Goal: Obtain resource: Download file/media

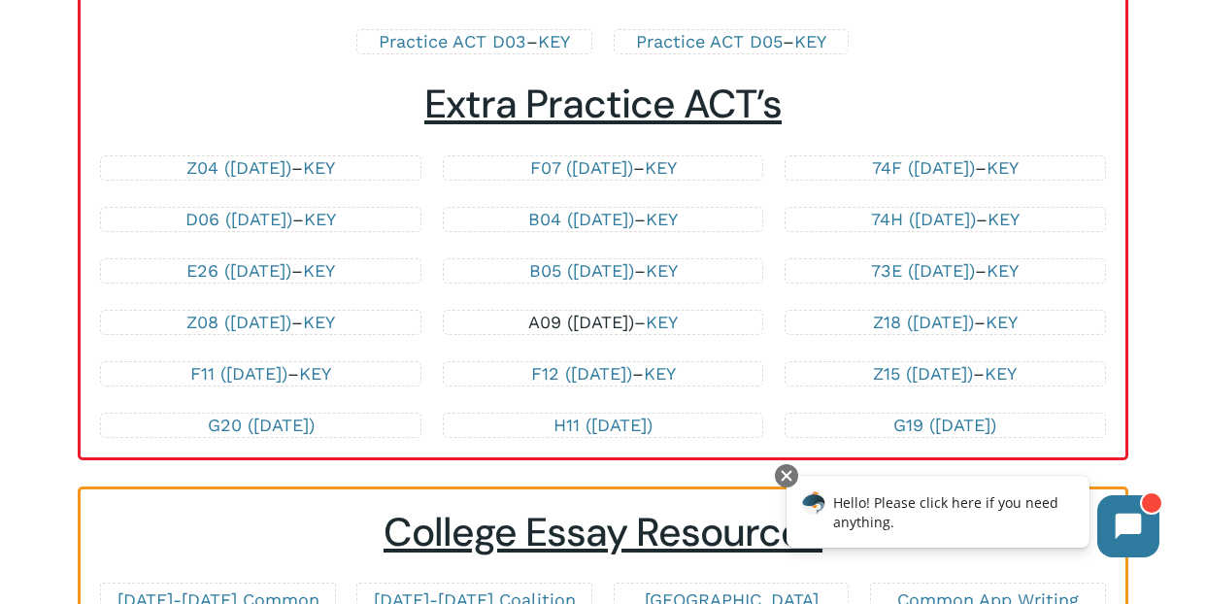
click at [593, 327] on link "A09 ([DATE])" at bounding box center [581, 322] width 106 height 20
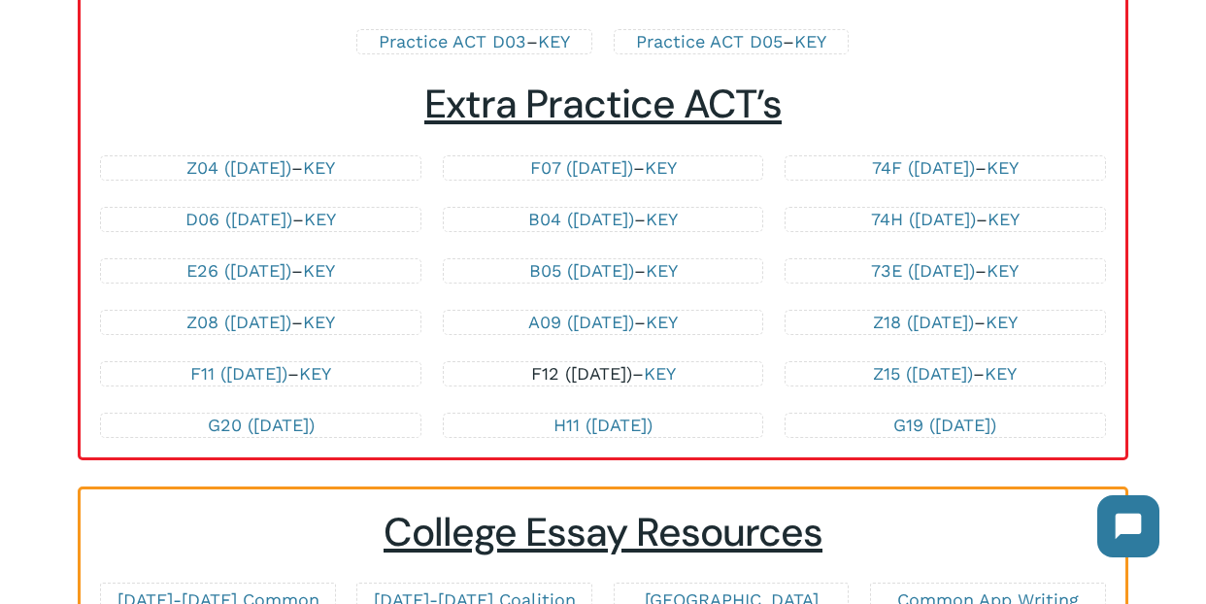
click at [589, 379] on link "F12 ([DATE])" at bounding box center [581, 373] width 101 height 20
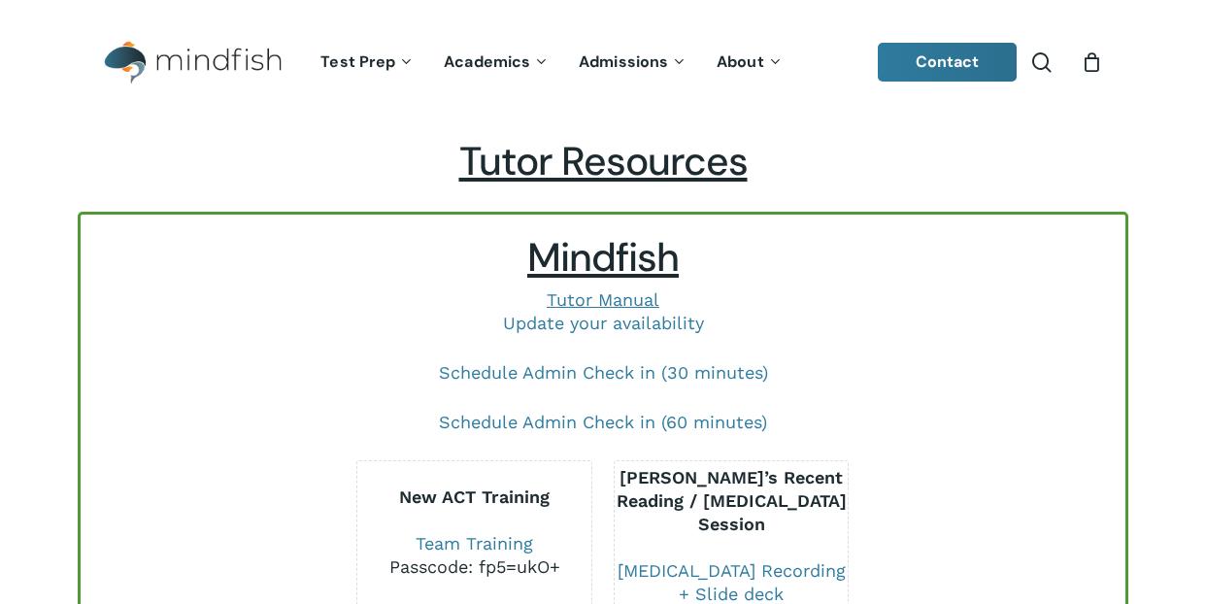
scroll to position [4219, 0]
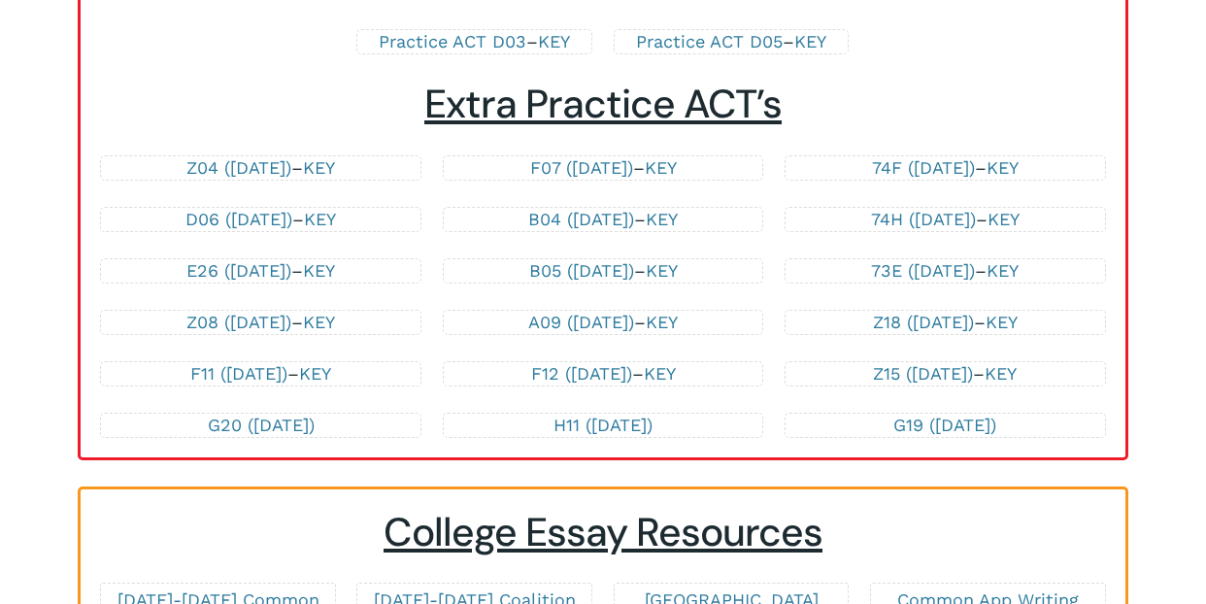
click at [239, 377] on link "F11 ([DATE])" at bounding box center [238, 373] width 97 height 20
